Goal: Information Seeking & Learning: Learn about a topic

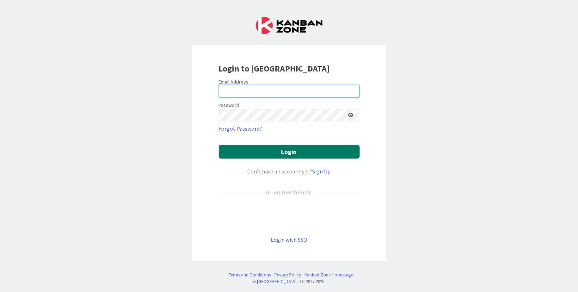
type input "[EMAIL_ADDRESS][DOMAIN_NAME]"
click at [244, 150] on button "Login" at bounding box center [289, 152] width 141 height 14
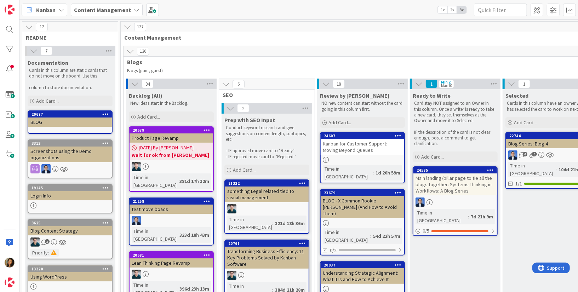
click at [94, 10] on b "Content Management" at bounding box center [102, 9] width 57 height 7
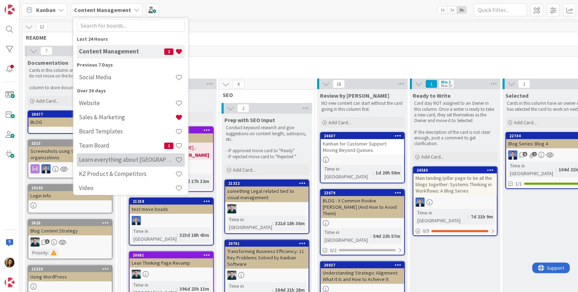
scroll to position [19, 0]
click at [121, 159] on h4 "Learn everything about [GEOGRAPHIC_DATA]" at bounding box center [127, 158] width 96 height 7
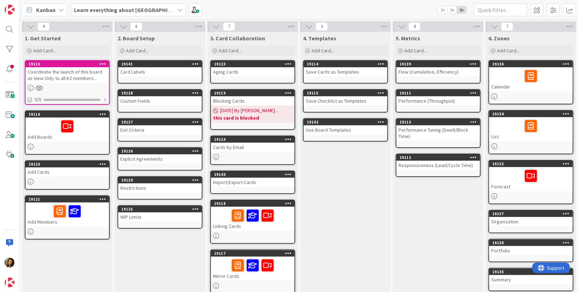
click at [135, 11] on b "Learn everything about [GEOGRAPHIC_DATA]" at bounding box center [131, 9] width 115 height 7
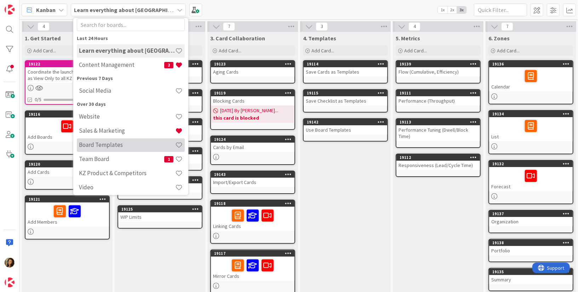
click at [98, 140] on div "Board Templates" at bounding box center [131, 144] width 108 height 13
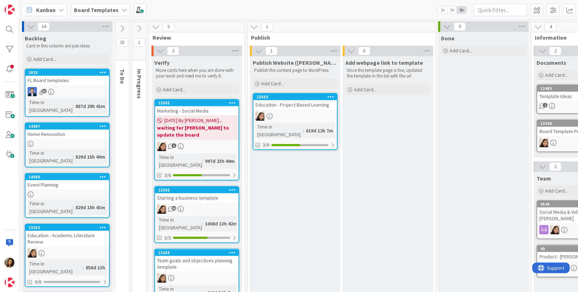
click at [446, 27] on icon at bounding box center [447, 27] width 8 height 8
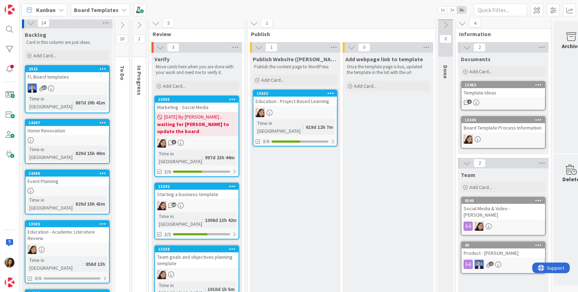
scroll to position [1, 0]
